Goal: Find specific page/section: Find specific page/section

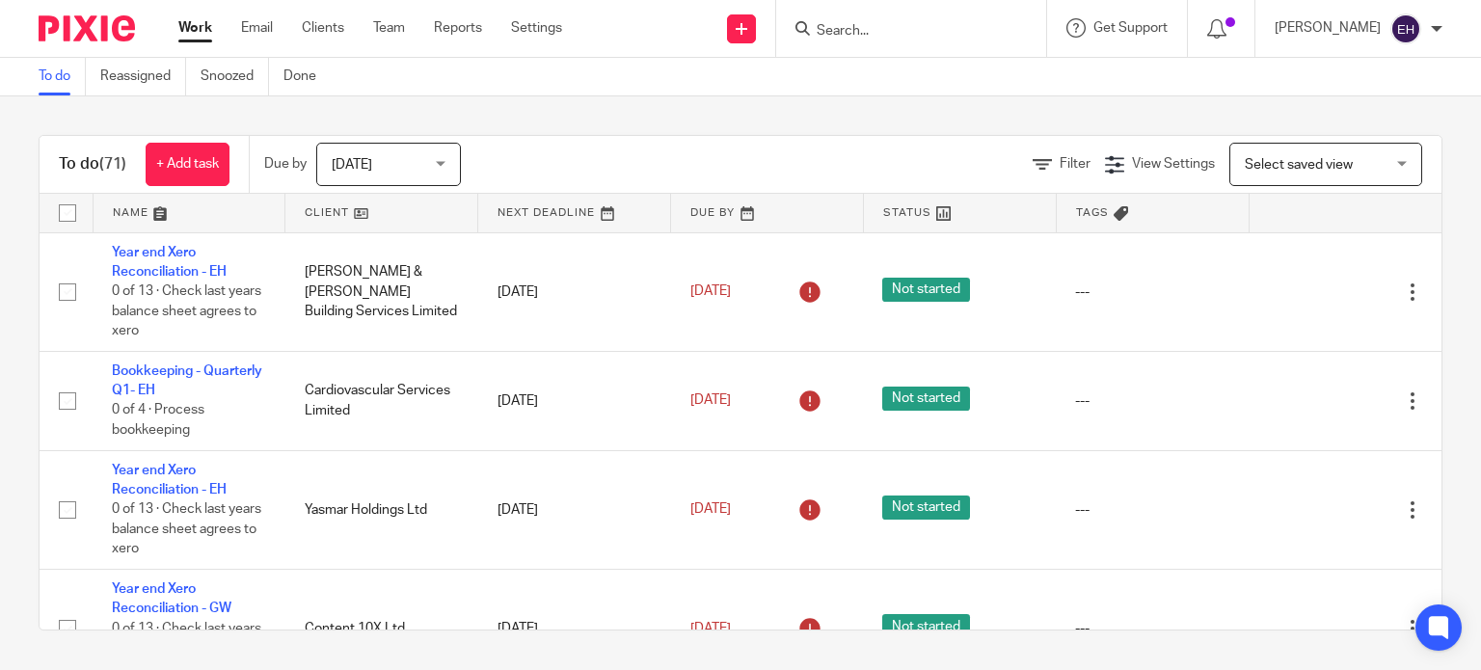
click at [929, 27] on input "Search" at bounding box center [902, 31] width 174 height 17
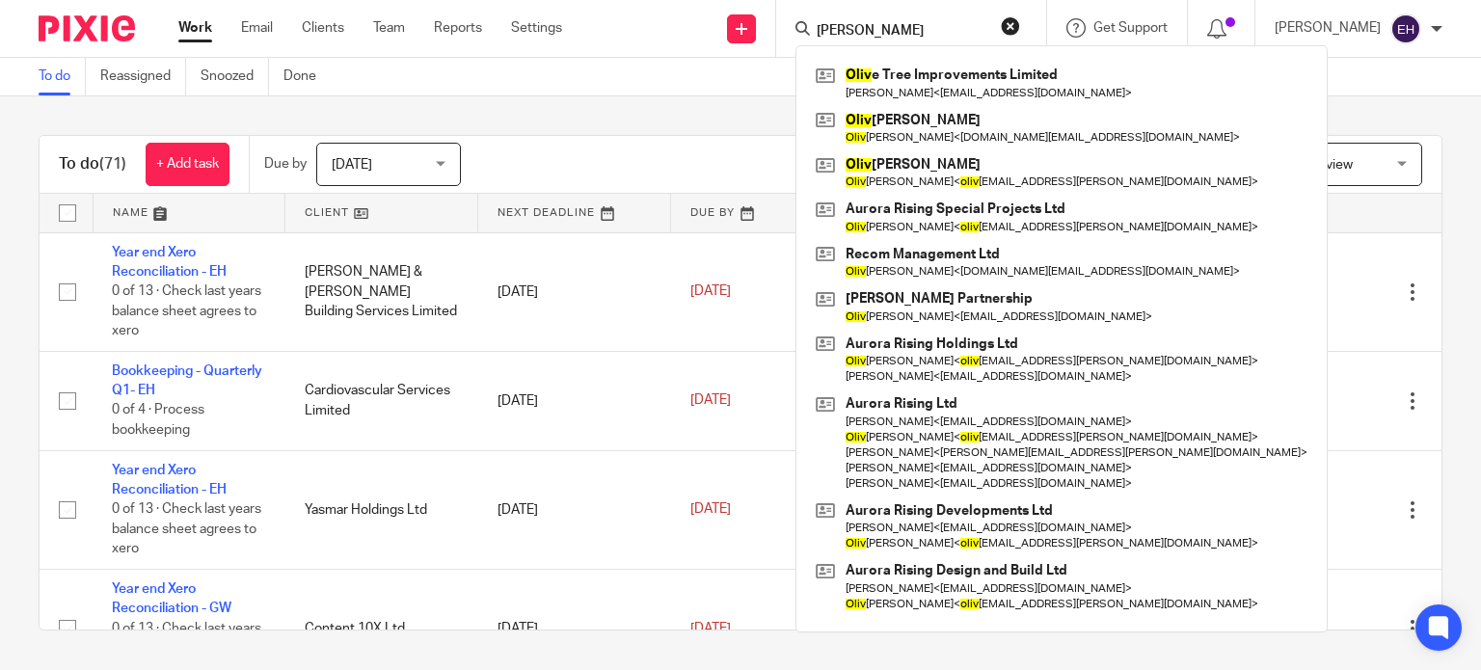
type input "[PERSON_NAME]"
click button "submit" at bounding box center [0, 0] width 0 height 0
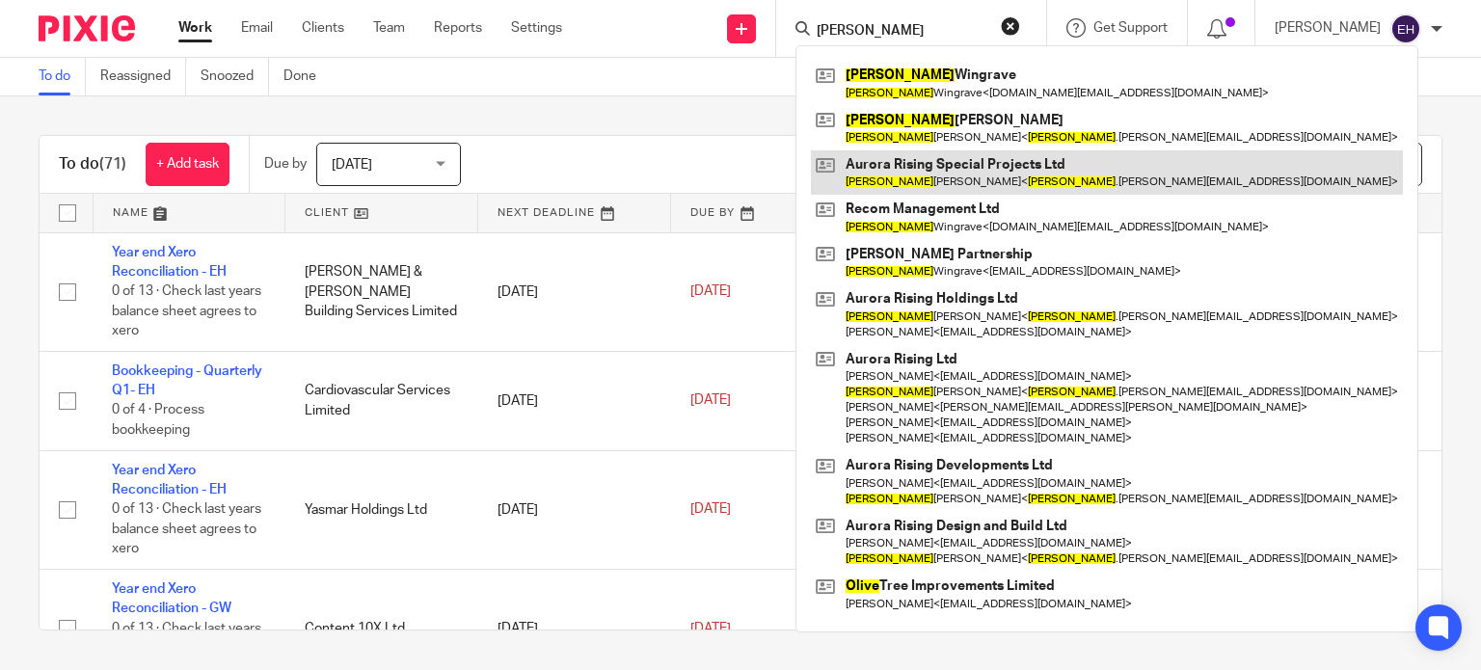
click at [987, 165] on link at bounding box center [1107, 172] width 592 height 44
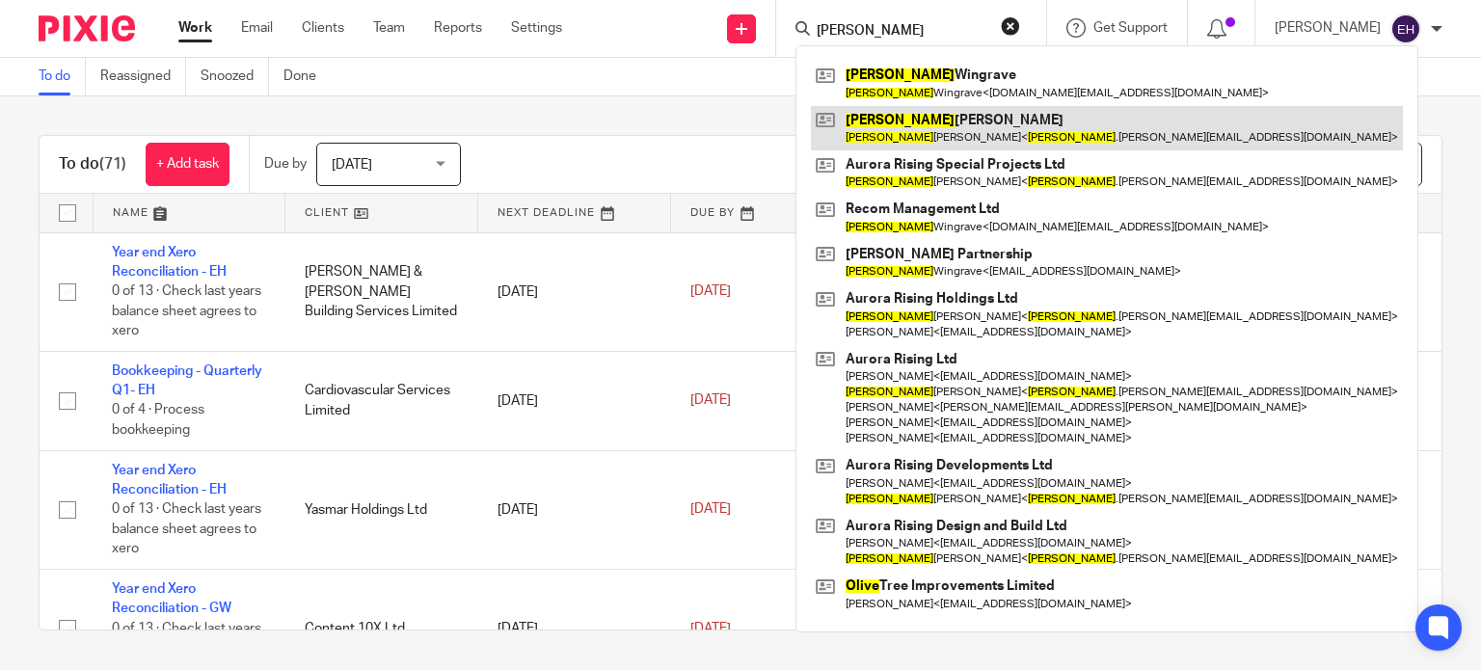
click at [957, 133] on link at bounding box center [1107, 128] width 592 height 44
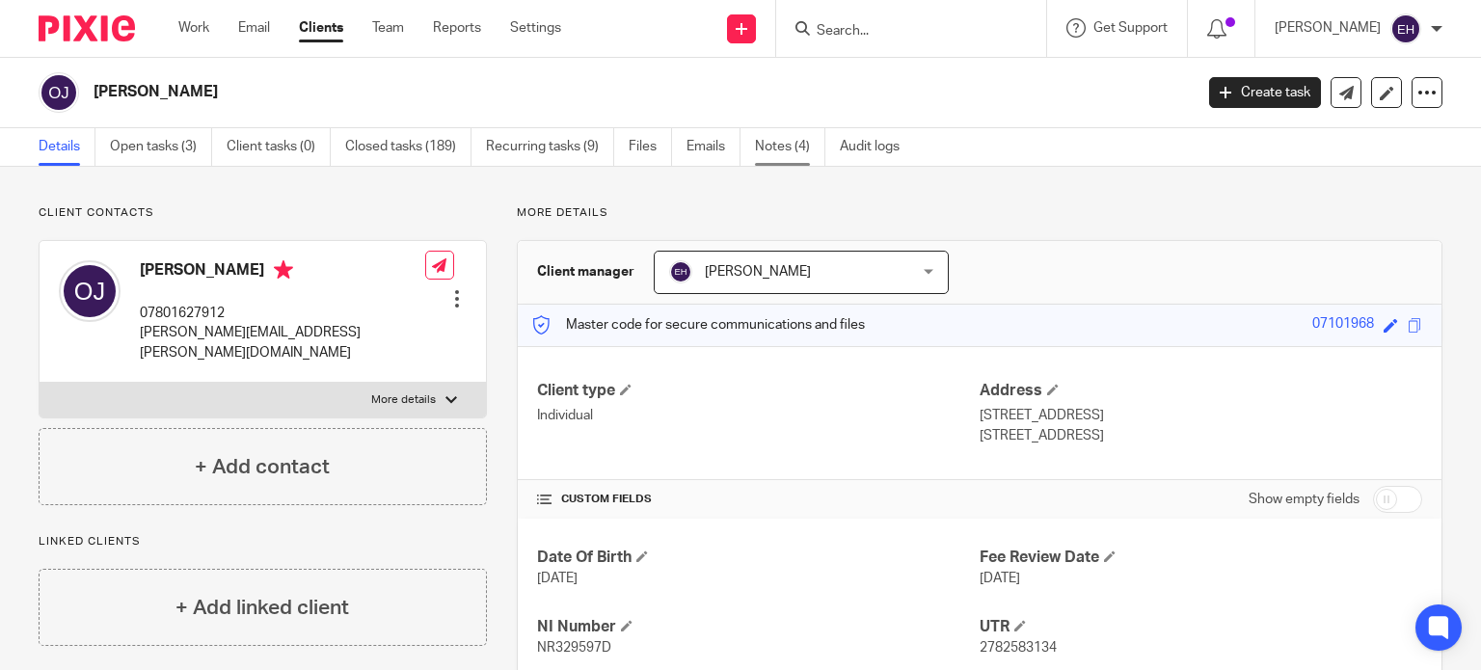
click at [760, 145] on link "Notes (4)" at bounding box center [790, 147] width 70 height 38
